Goal: Check status: Check status

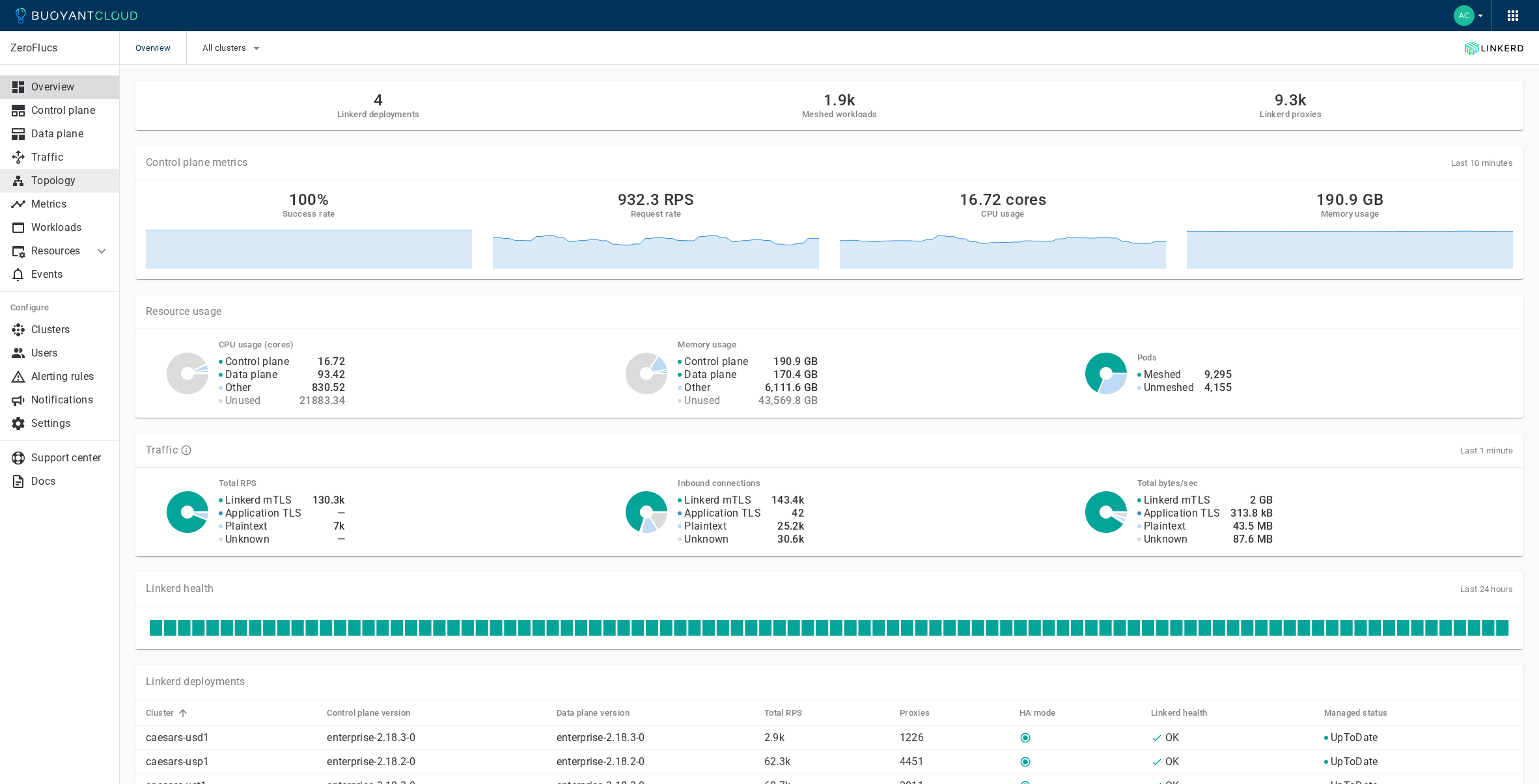
click at [55, 181] on p "Topology" at bounding box center [70, 180] width 78 height 13
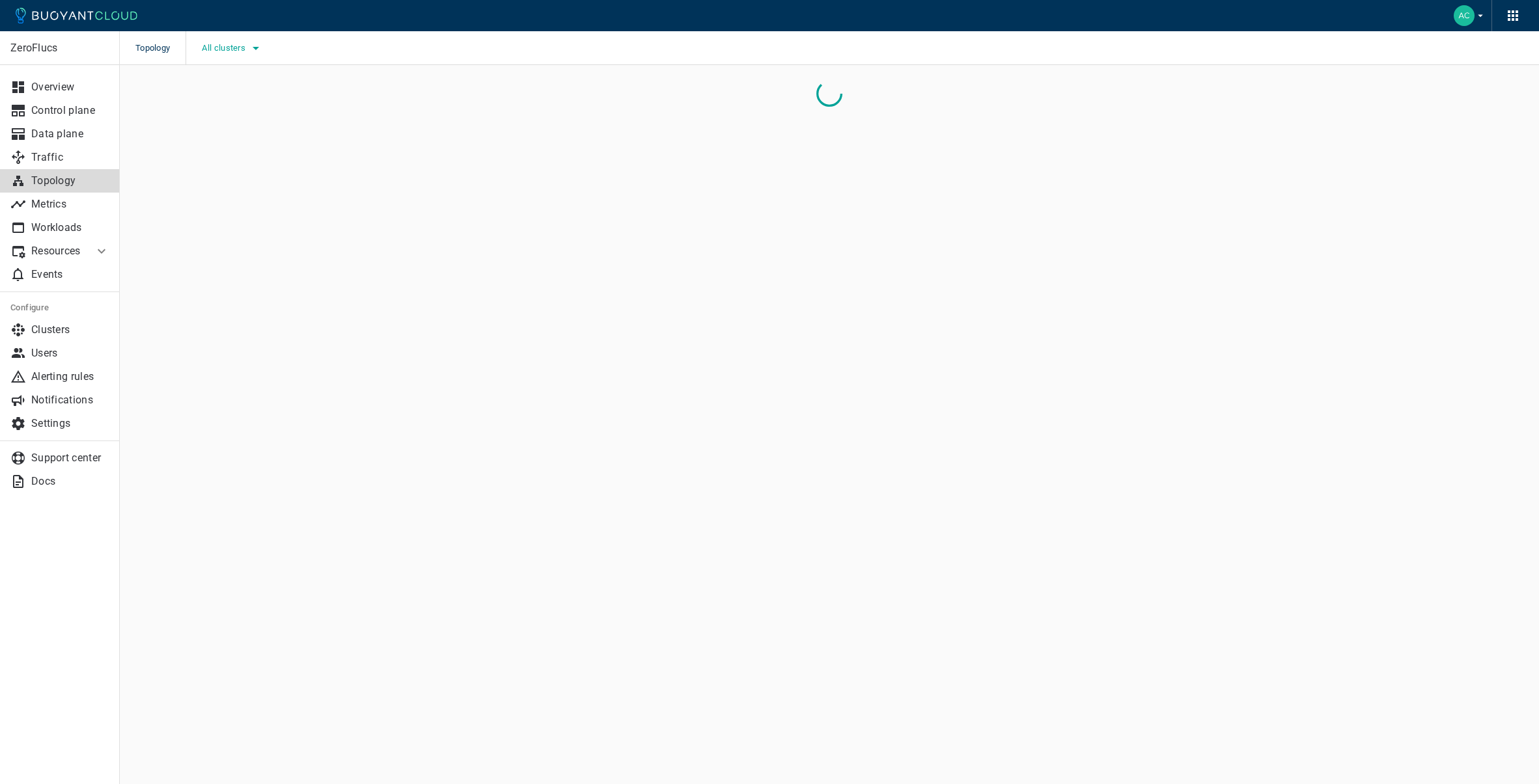
click at [252, 49] on icon "button" at bounding box center [256, 49] width 16 height 16
click at [294, 90] on span "caesars-usp1" at bounding box center [266, 88] width 64 height 13
click at [228, 90] on input "caesars-usp1" at bounding box center [221, 88] width 16 height 16
checkbox input "true"
drag, startPoint x: 164, startPoint y: 179, endPoint x: 99, endPoint y: 205, distance: 70.0
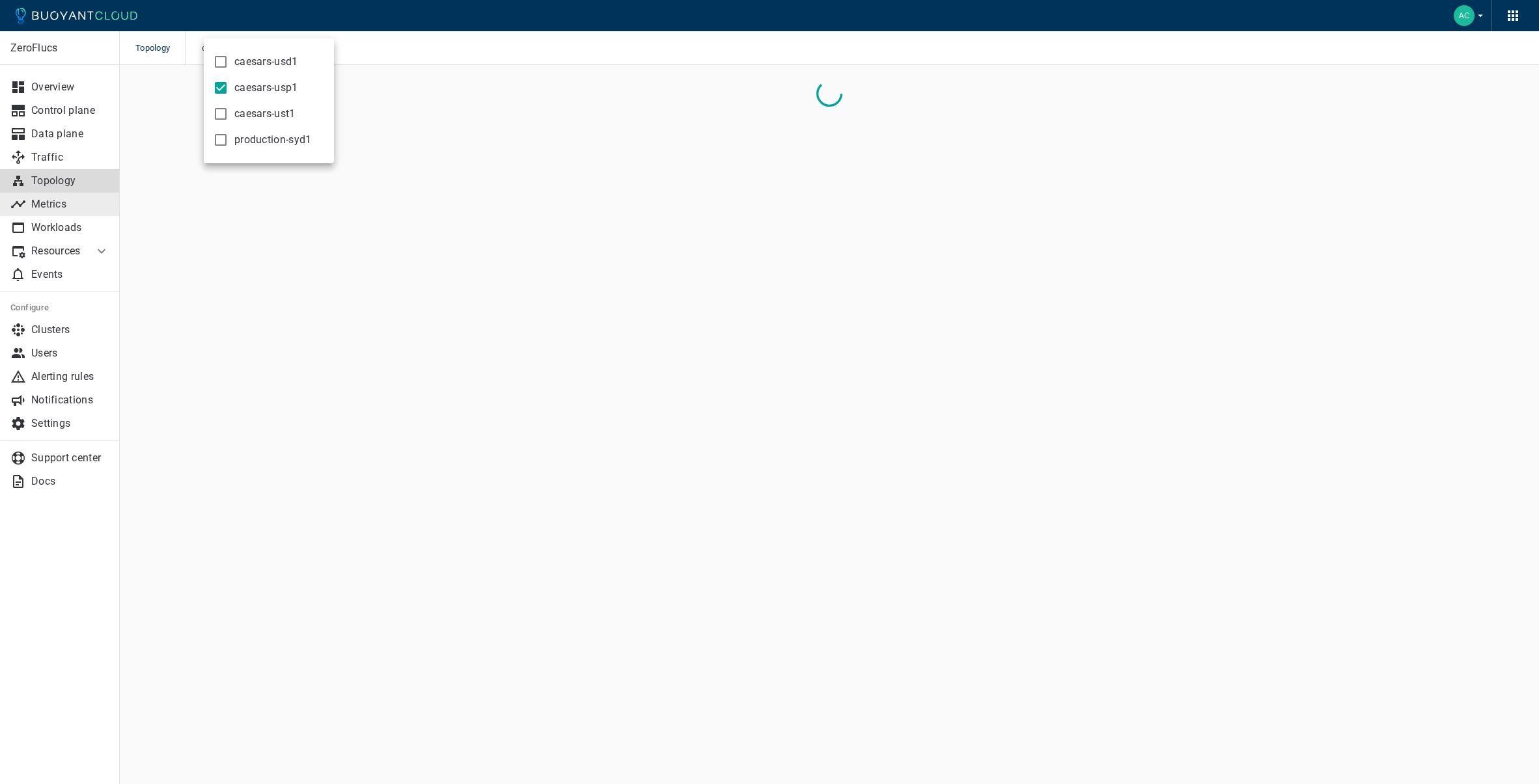
click at [153, 180] on div at bounding box center [769, 392] width 1539 height 784
click at [69, 141] on link "Data plane" at bounding box center [60, 133] width 120 height 24
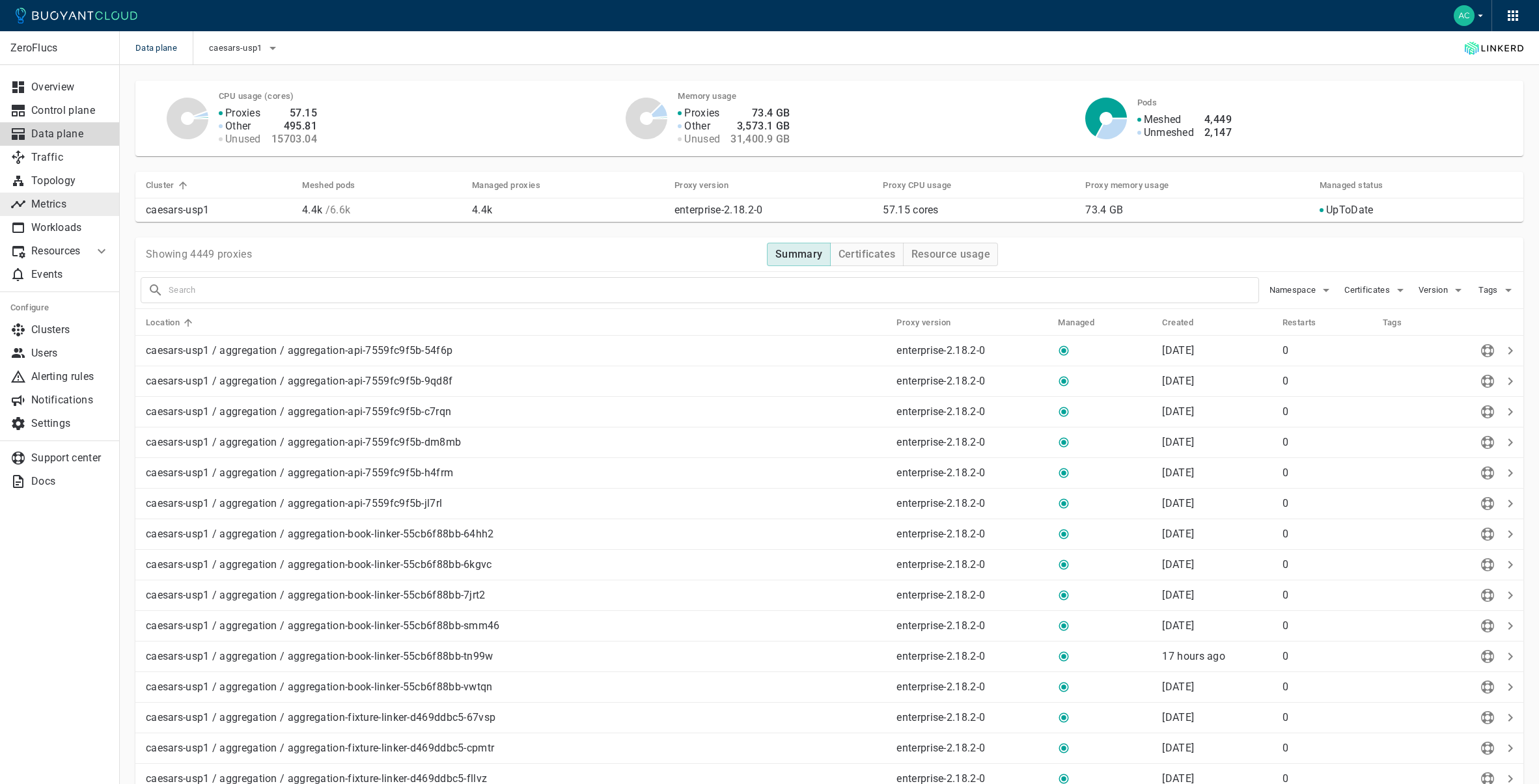
click at [68, 202] on p "Metrics" at bounding box center [70, 204] width 78 height 13
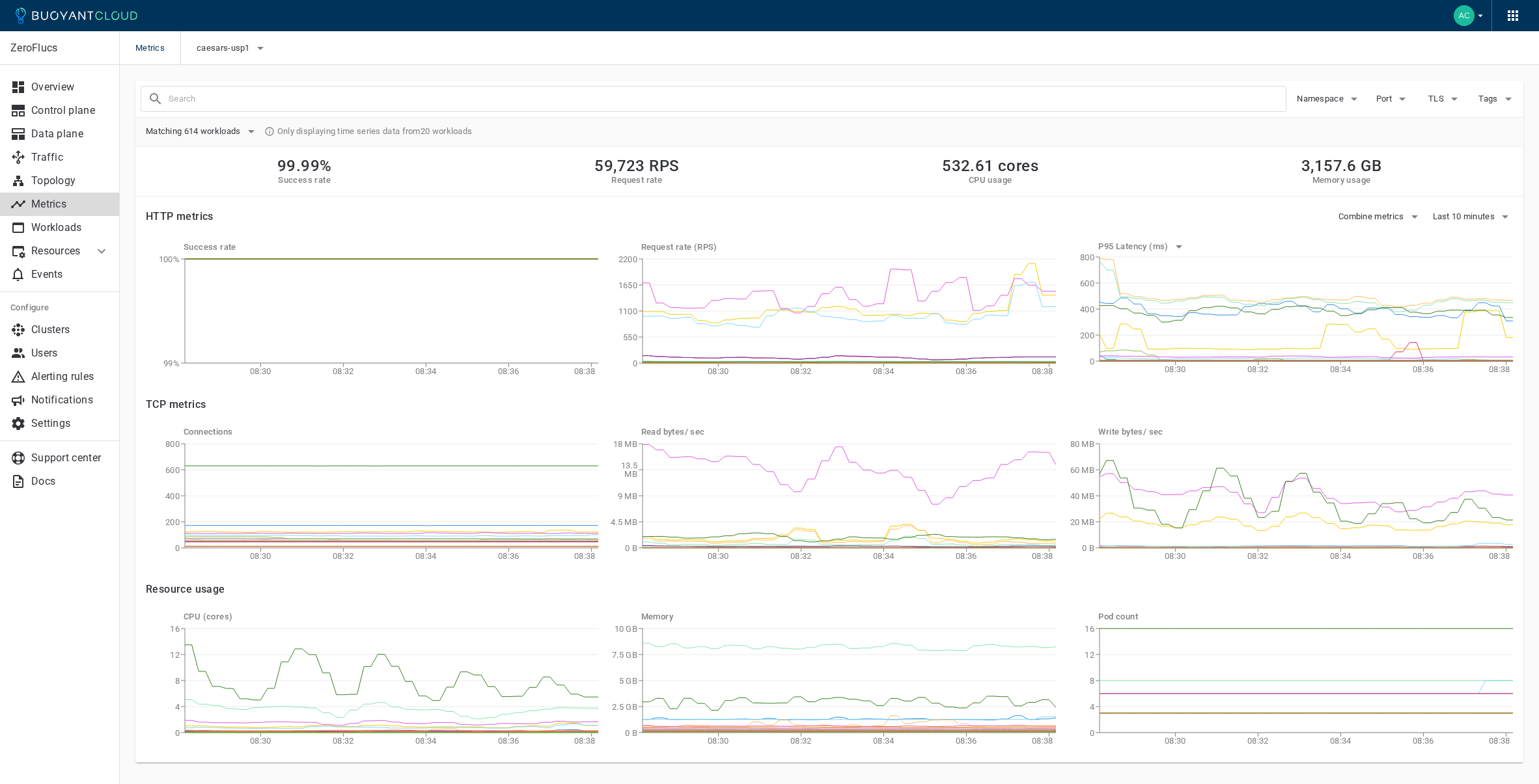
drag, startPoint x: 619, startPoint y: 172, endPoint x: 599, endPoint y: 164, distance: 21.5
click at [621, 171] on h2 "59,723 RPS" at bounding box center [636, 165] width 85 height 19
drag, startPoint x: 599, startPoint y: 161, endPoint x: 699, endPoint y: 170, distance: 100.4
click at [699, 170] on div "99.99% Success rate 59,723 RPS Request rate 532.61 cores CPU usage 3,157.6 GB M…" at bounding box center [829, 171] width 1388 height 50
click at [697, 167] on div "99.99% Success rate 59,723 RPS Request rate 532.61 cores CPU usage 3,157.6 GB M…" at bounding box center [829, 171] width 1388 height 50
